Goal: Task Accomplishment & Management: Use online tool/utility

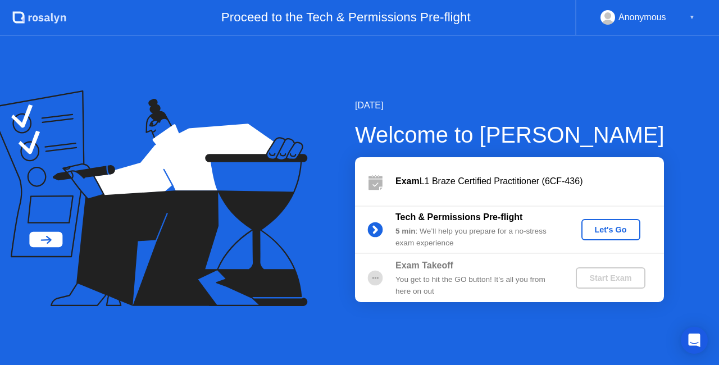
click at [611, 226] on div "Let's Go" at bounding box center [611, 229] width 50 height 9
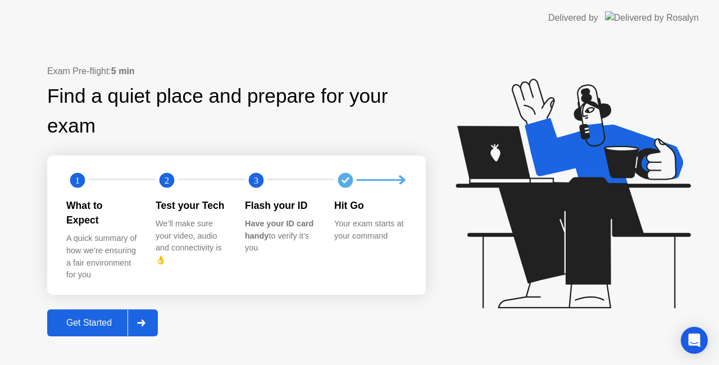
click at [90, 318] on div "Get Started" at bounding box center [89, 323] width 77 height 10
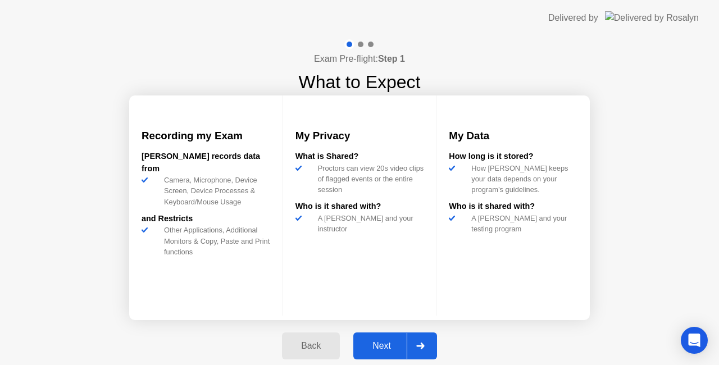
click at [388, 341] on div "Next" at bounding box center [382, 346] width 50 height 10
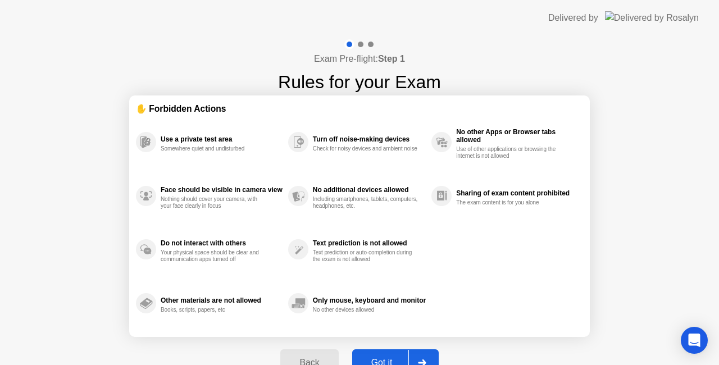
click at [383, 354] on button "Got it" at bounding box center [395, 362] width 86 height 27
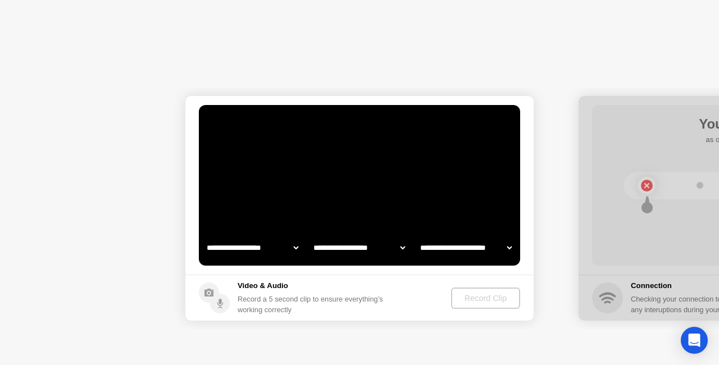
select select "**********"
select select "*******"
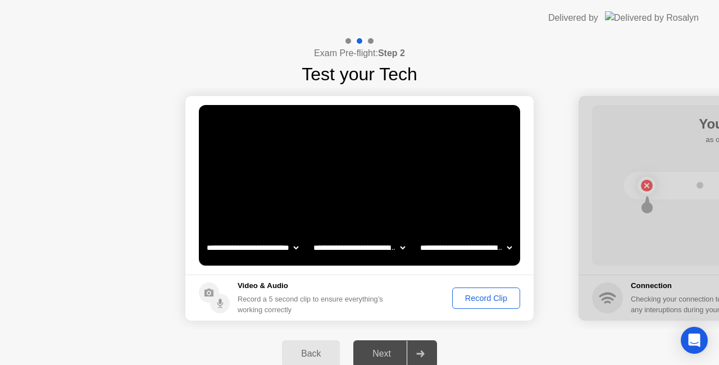
click at [463, 297] on div "Record Clip" at bounding box center [486, 298] width 60 height 9
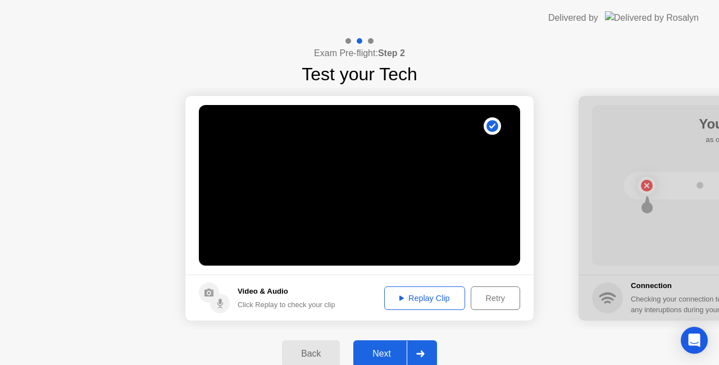
click at [377, 350] on div "Next" at bounding box center [382, 354] width 50 height 10
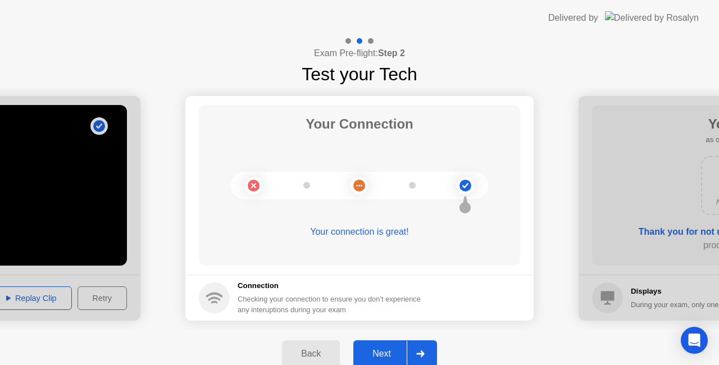
click at [377, 352] on div "Next" at bounding box center [382, 354] width 50 height 10
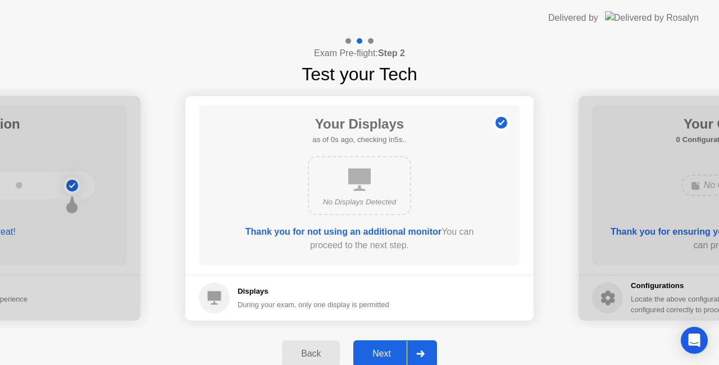
click at [377, 352] on div "Next" at bounding box center [382, 354] width 50 height 10
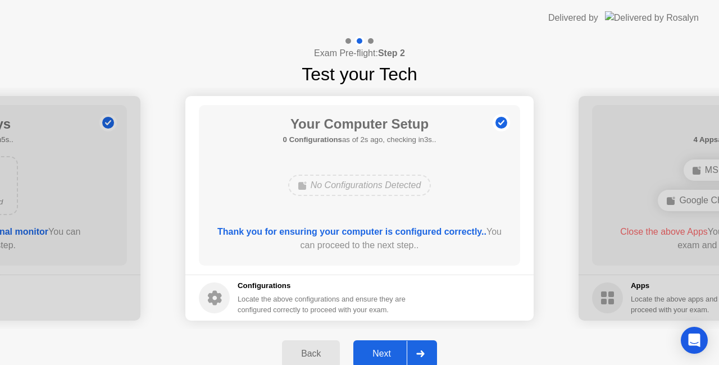
click at [377, 352] on div "Next" at bounding box center [382, 354] width 50 height 10
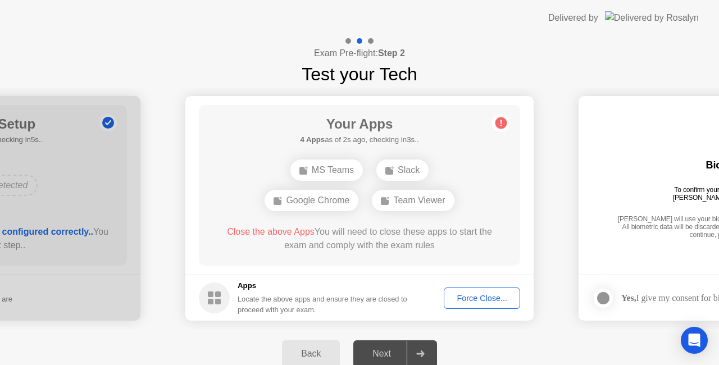
click at [464, 294] on div "Force Close..." at bounding box center [482, 298] width 69 height 9
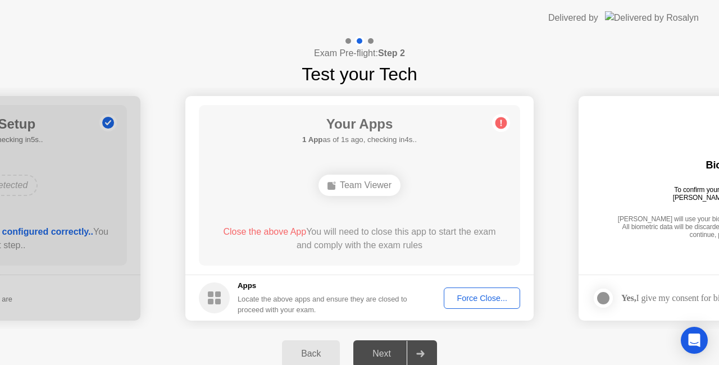
click at [456, 298] on div "Force Close..." at bounding box center [482, 298] width 69 height 9
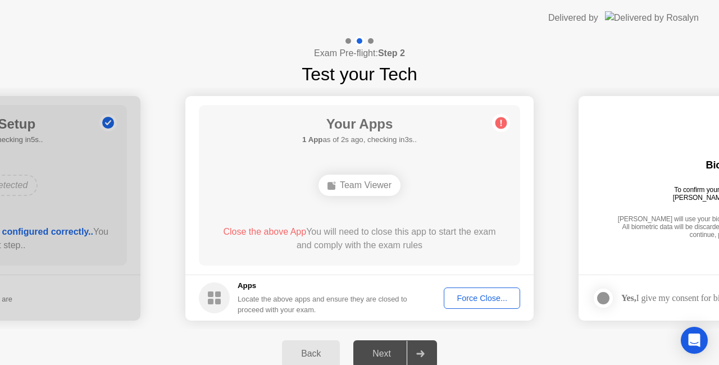
click at [394, 334] on div "Back Next" at bounding box center [359, 353] width 719 height 49
click at [383, 354] on div "Next" at bounding box center [382, 354] width 50 height 10
click at [605, 295] on div at bounding box center [602, 298] width 13 height 13
click at [605, 295] on icon at bounding box center [603, 298] width 7 height 6
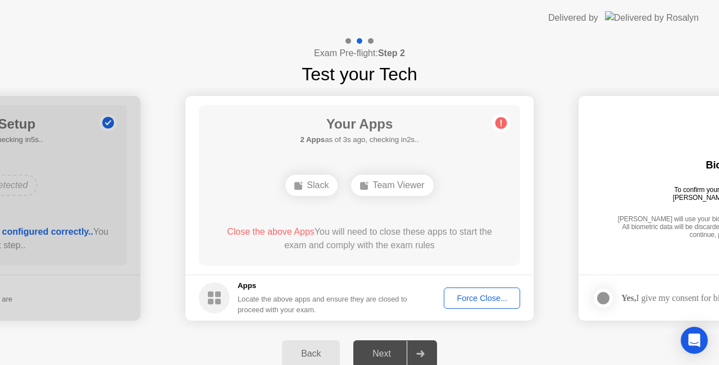
click at [422, 357] on div at bounding box center [420, 354] width 27 height 26
drag, startPoint x: 687, startPoint y: 175, endPoint x: 468, endPoint y: 188, distance: 218.9
click at [466, 302] on div "Force Close..." at bounding box center [482, 298] width 69 height 9
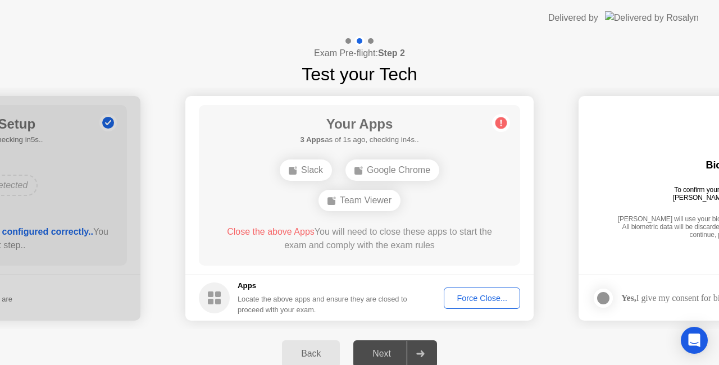
click at [475, 302] on div "Force Close..." at bounding box center [482, 298] width 69 height 9
